Goal: Transaction & Acquisition: Purchase product/service

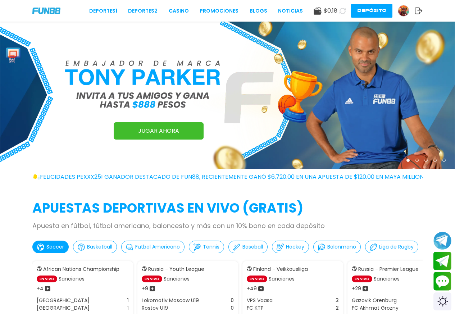
click at [404, 8] on img at bounding box center [403, 10] width 11 height 11
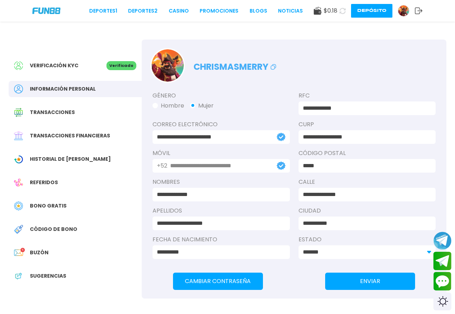
click at [377, 11] on button "Depósito" at bounding box center [371, 11] width 41 height 14
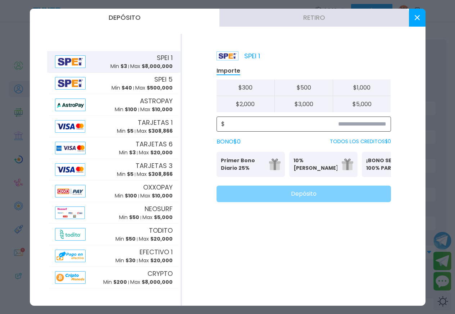
click at [338, 124] on input at bounding box center [306, 124] width 162 height 9
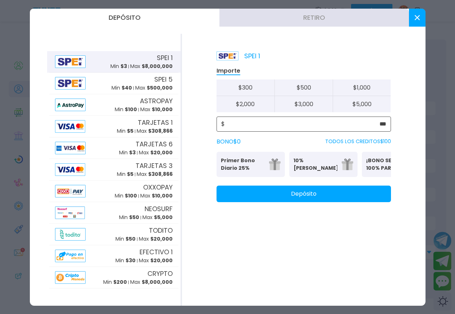
type input "***"
click at [332, 198] on button "Depósito" at bounding box center [304, 194] width 175 height 17
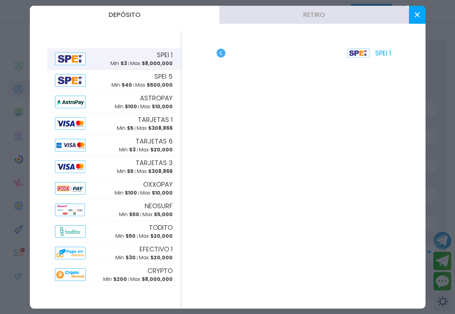
click at [418, 12] on button at bounding box center [417, 15] width 17 height 18
